Goal: Task Accomplishment & Management: Manage account settings

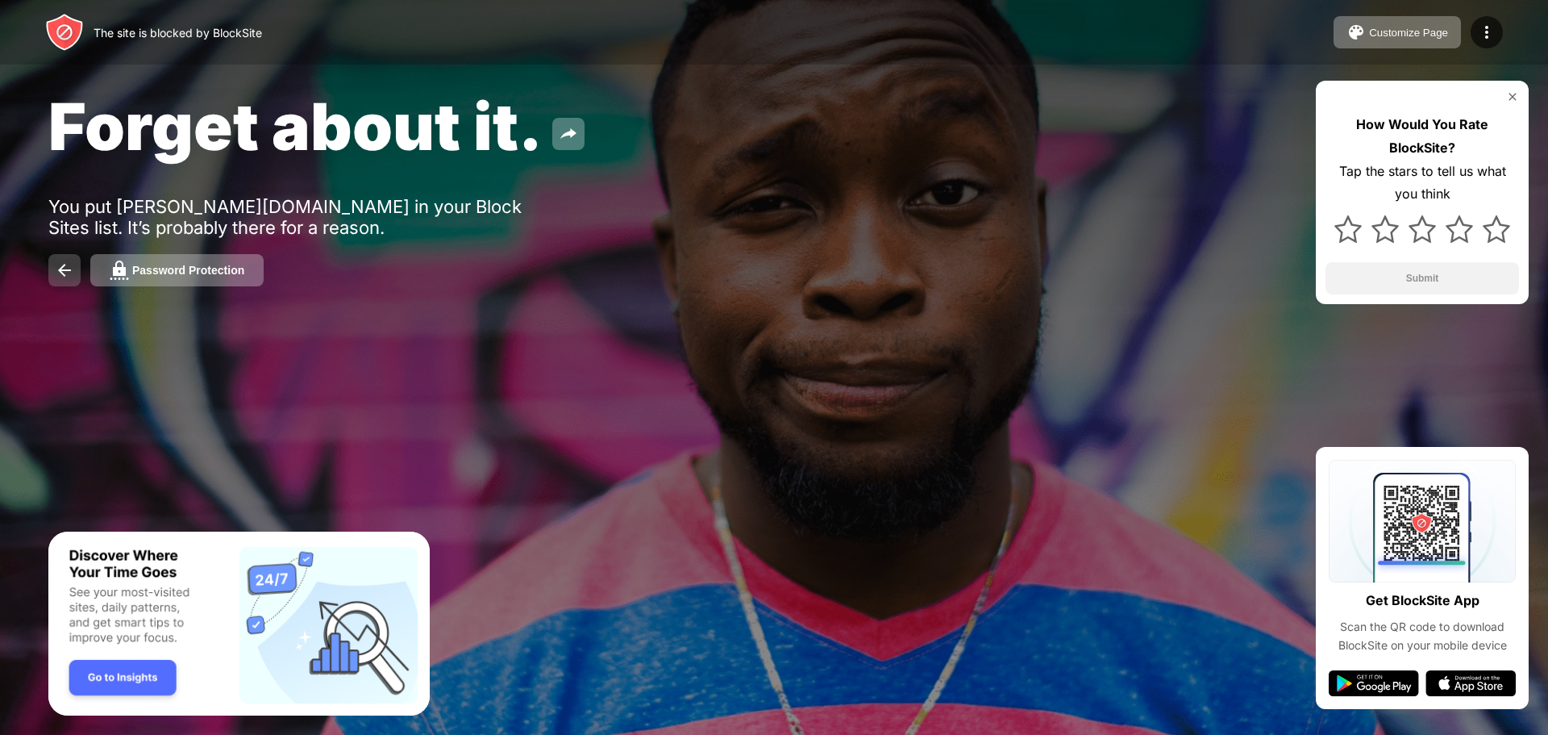
click at [67, 263] on img at bounding box center [64, 269] width 19 height 19
drag, startPoint x: 196, startPoint y: 252, endPoint x: 199, endPoint y: 283, distance: 30.8
click at [199, 283] on div "Forget about it. You put duval.focusschoolsoftware.com in your Block Sites list…" at bounding box center [774, 186] width 1548 height 373
click at [199, 283] on button "Password Protection" at bounding box center [176, 270] width 173 height 32
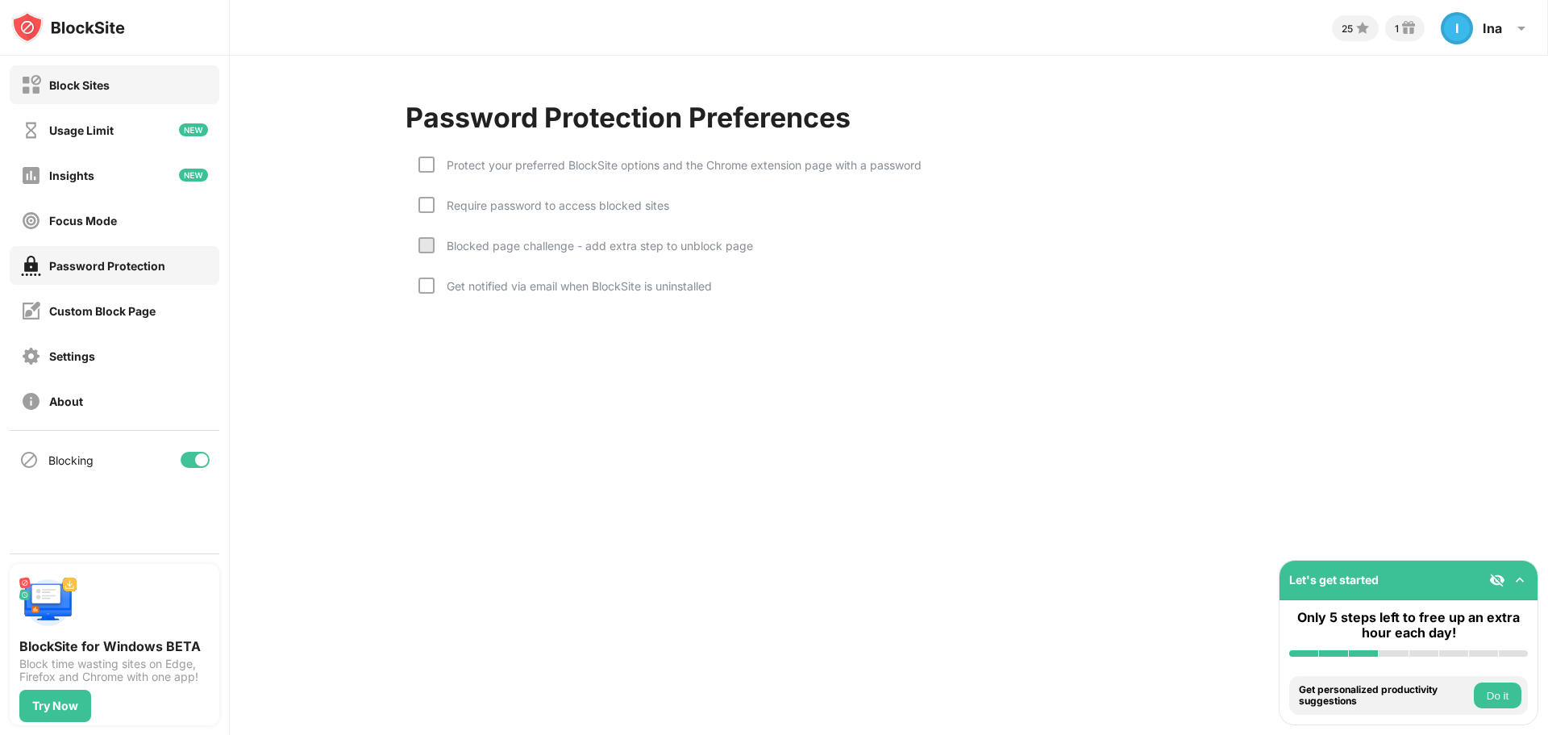
click at [124, 83] on div "Block Sites" at bounding box center [115, 84] width 210 height 39
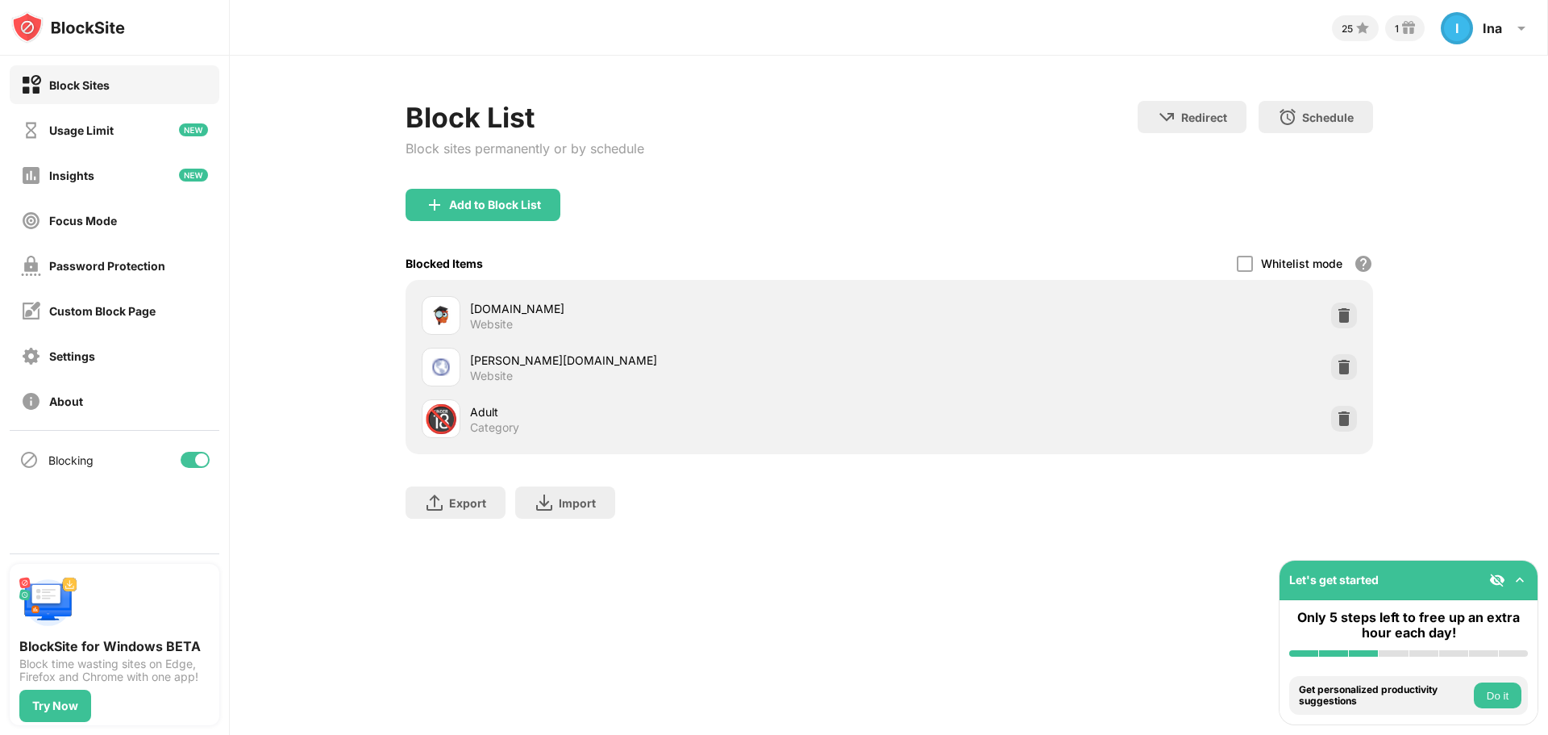
click at [198, 460] on div at bounding box center [201, 459] width 13 height 13
